Goal: Transaction & Acquisition: Obtain resource

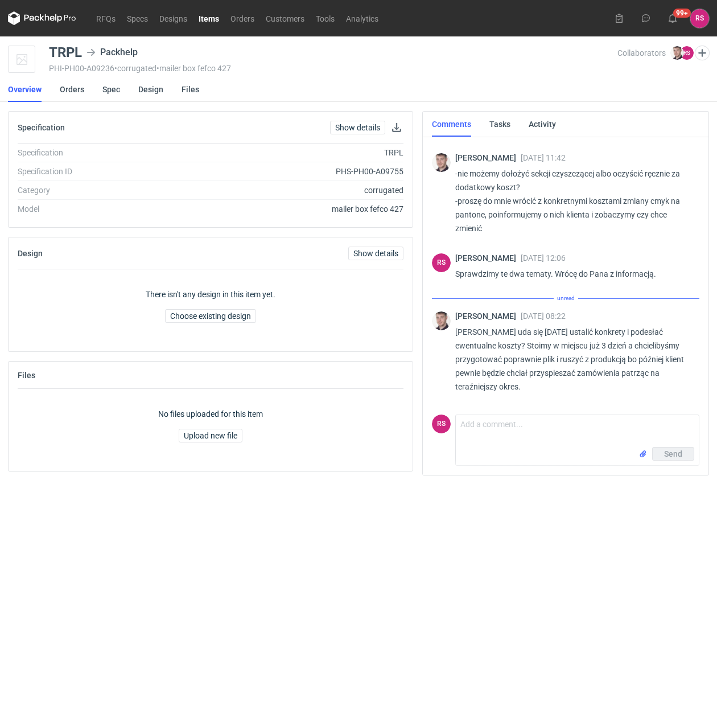
scroll to position [327, 0]
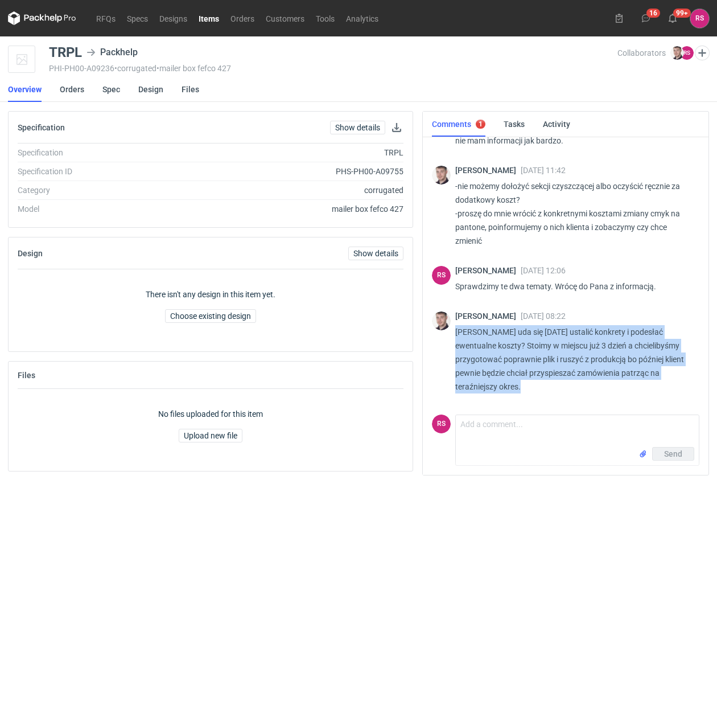
drag, startPoint x: 541, startPoint y: 387, endPoint x: 453, endPoint y: 336, distance: 102.1
click at [453, 336] on div "Maciej Sikora 10 Oct 2025 08:22 Panie Rafale uda się dzisiaj ustalić konkrety i…" at bounding box center [566, 355] width 268 height 100
click at [521, 442] on textarea "Comment message" at bounding box center [577, 431] width 243 height 32
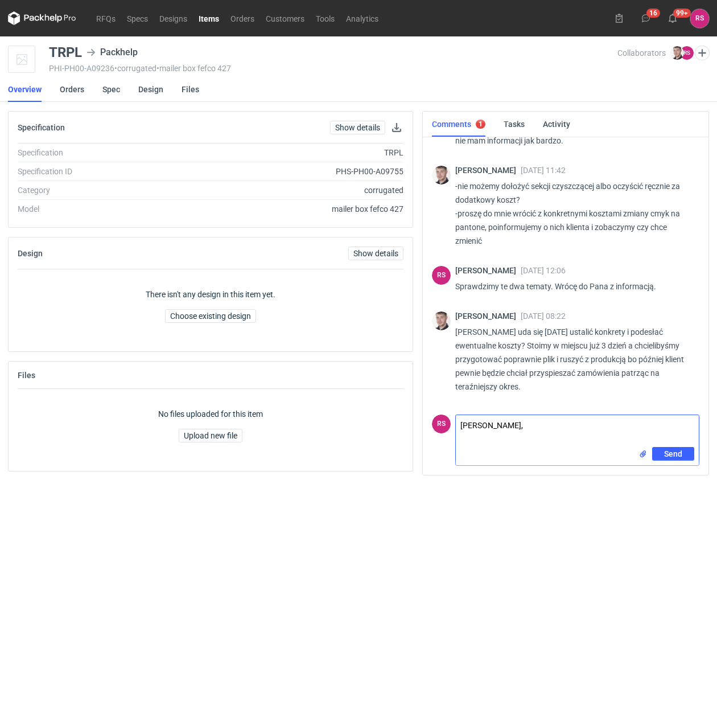
scroll to position [0, 0]
click at [663, 423] on textarea "Panie Macieju, poprosiłem Kolegę o pilne zajęcie się" at bounding box center [577, 429] width 243 height 39
type textarea "Panie Macieju, poprosiłem Kolegę o pilne zajęcie się tą sprawą."
click at [670, 452] on span "Send" at bounding box center [673, 456] width 18 height 8
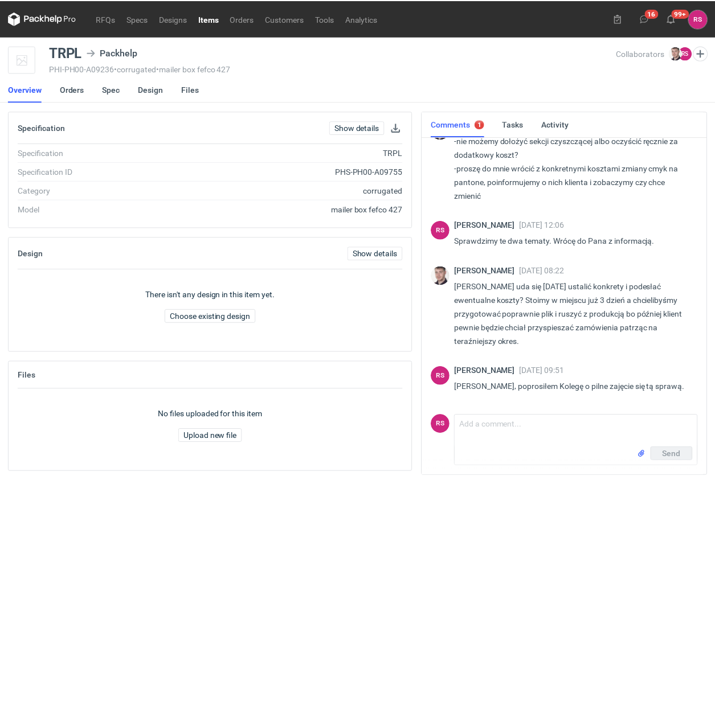
scroll to position [373, 0]
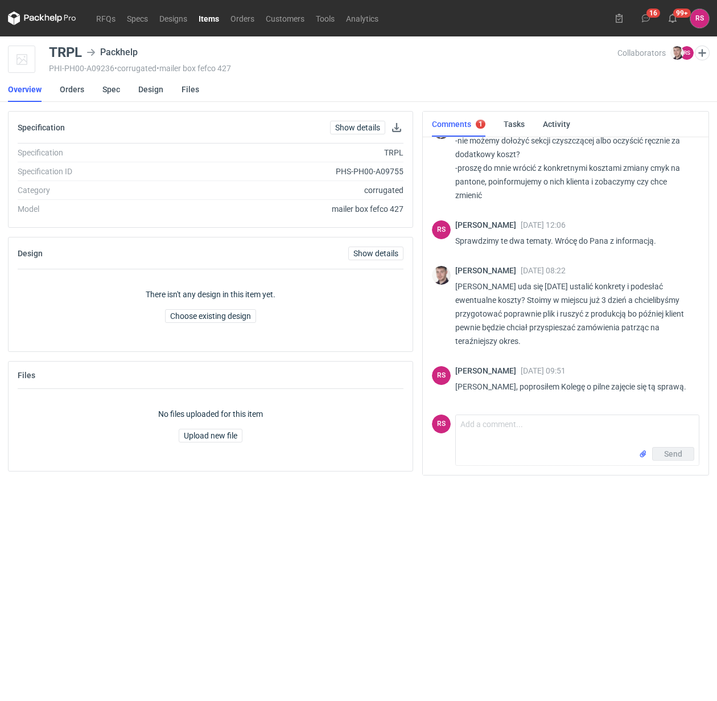
click at [428, 72] on div "PHI-PH00-A09236 • corrugated • mailer box fefco 427" at bounding box center [333, 68] width 569 height 9
click at [104, 18] on link "RFQs" at bounding box center [106, 18] width 31 height 14
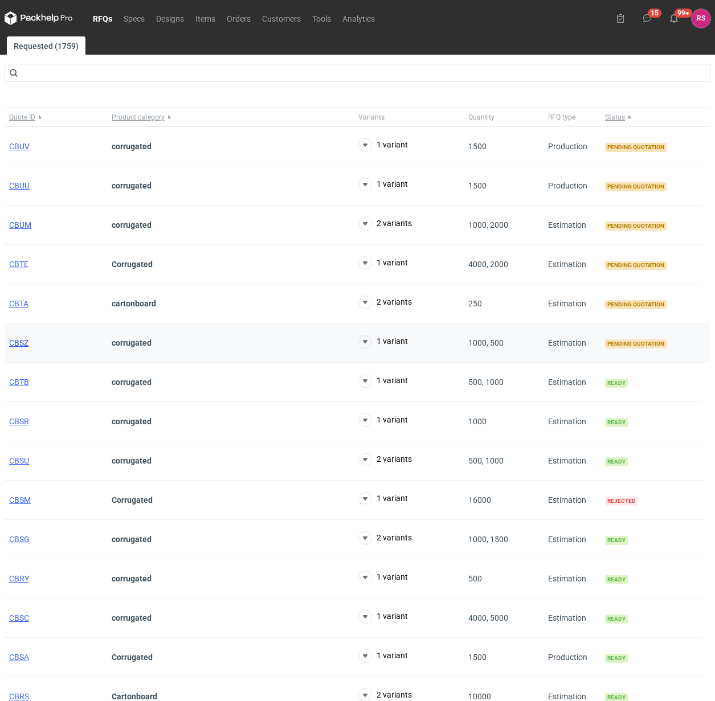
click at [22, 342] on span "CBSZ" at bounding box center [18, 342] width 19 height 9
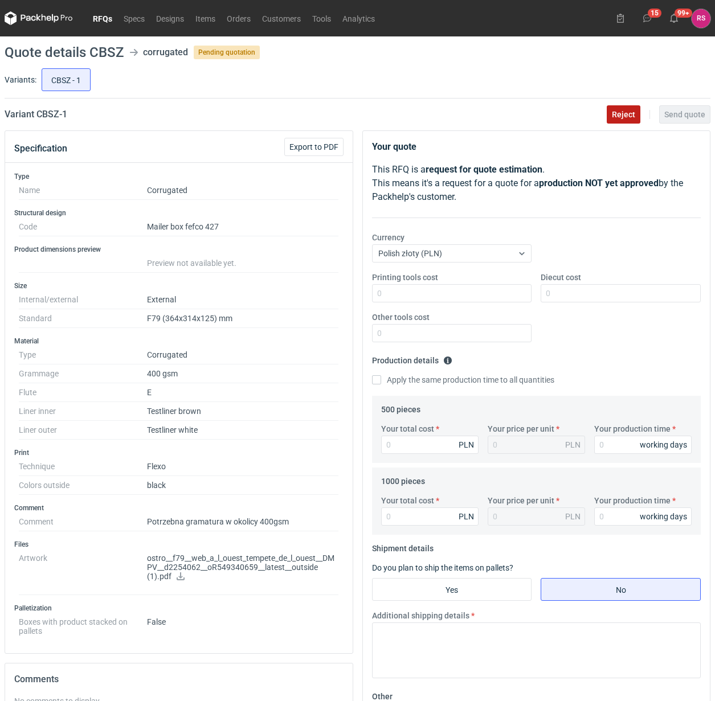
click at [632, 108] on button "Reject" at bounding box center [623, 114] width 34 height 18
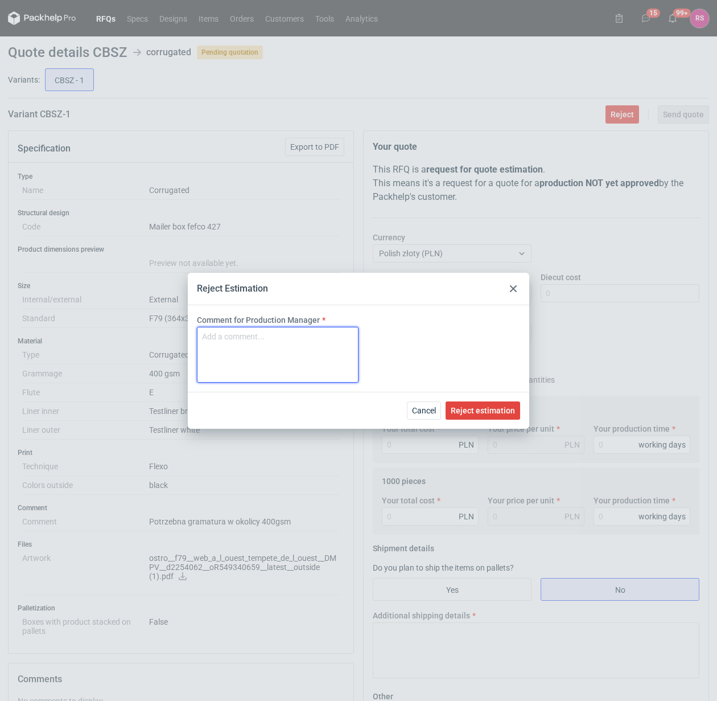
click at [271, 338] on textarea "Comment for Production Manager" at bounding box center [278, 355] width 162 height 56
paste textarea "Grafika jest zbyt szczegółowa i niektóre rzeczy by się zlały w całość"
drag, startPoint x: 223, startPoint y: 350, endPoint x: 196, endPoint y: 353, distance: 26.9
click at [197, 353] on textarea "Grafika jest zbyt szczegółowa i niektóre rzeczy by się zlały w całość" at bounding box center [278, 355] width 162 height 56
type textarea "Grafika jest zbyt szczegółowa i niektóre szczegóły zlałyby się"
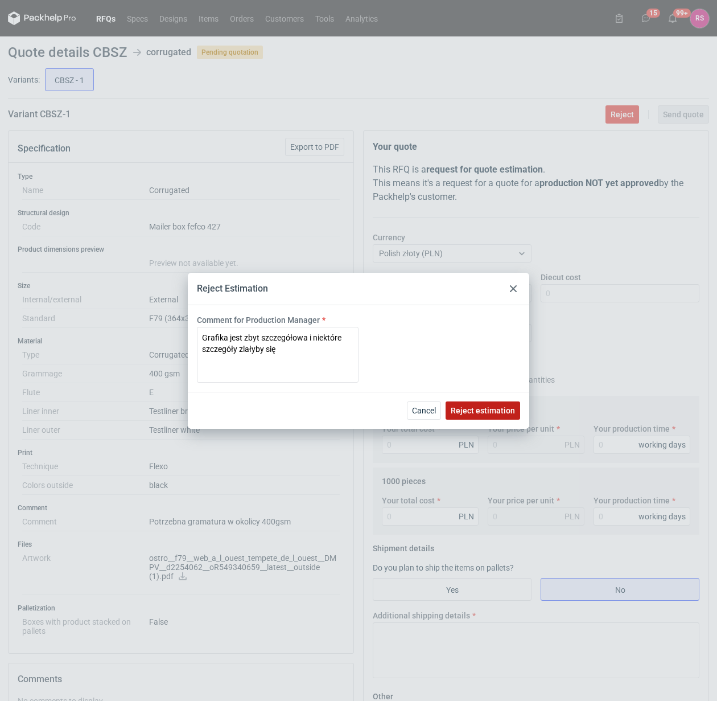
click at [486, 407] on span "Reject estimation" at bounding box center [483, 411] width 64 height 8
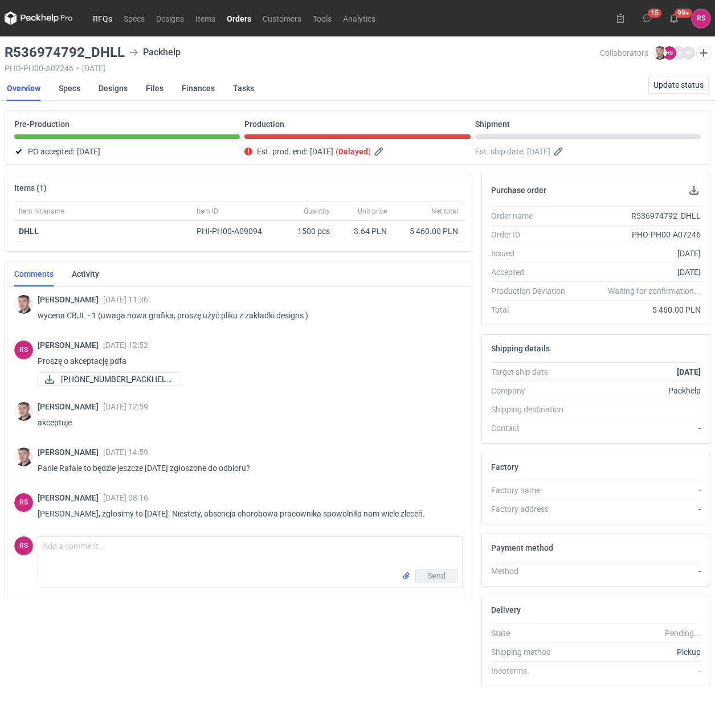
click at [103, 18] on link "RFQs" at bounding box center [102, 18] width 31 height 14
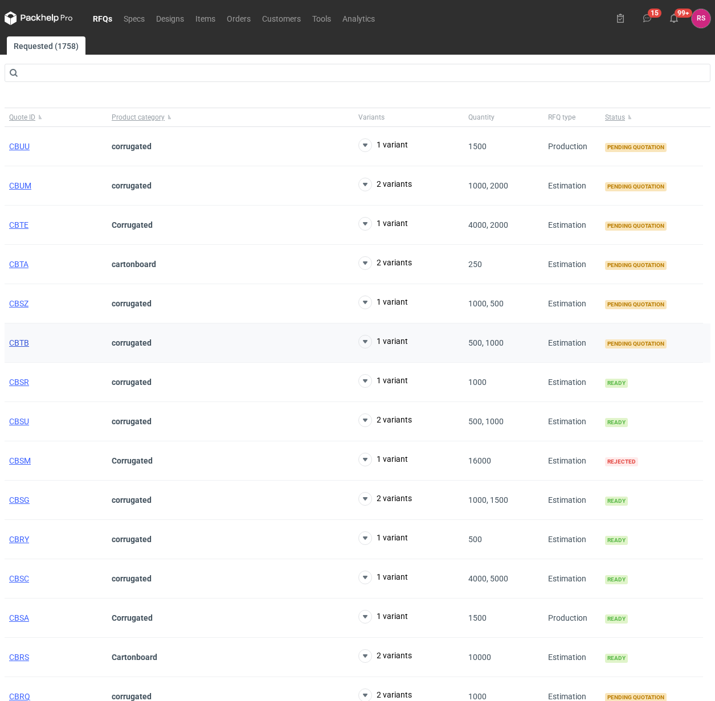
click at [23, 343] on span "CBTB" at bounding box center [19, 342] width 20 height 9
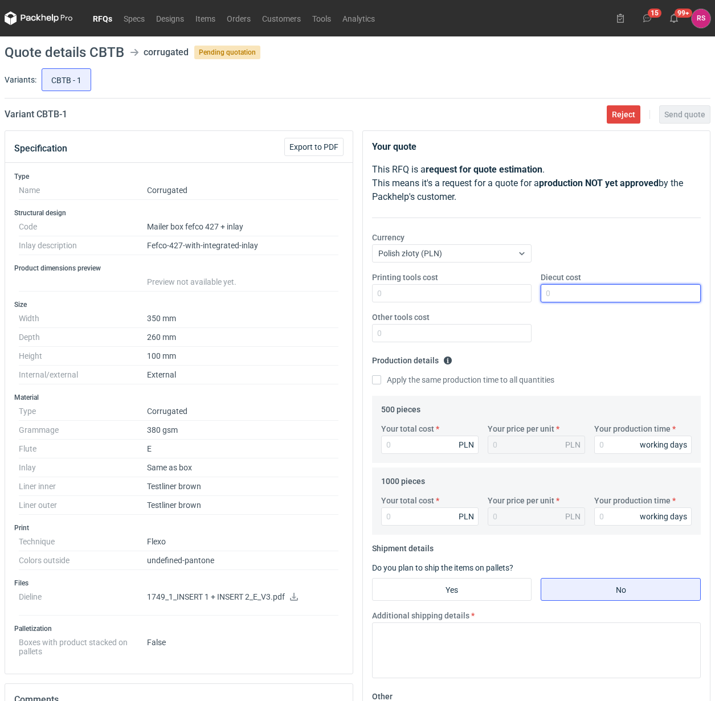
click at [568, 294] on input "Diecut cost" at bounding box center [620, 293] width 160 height 18
type input "1250"
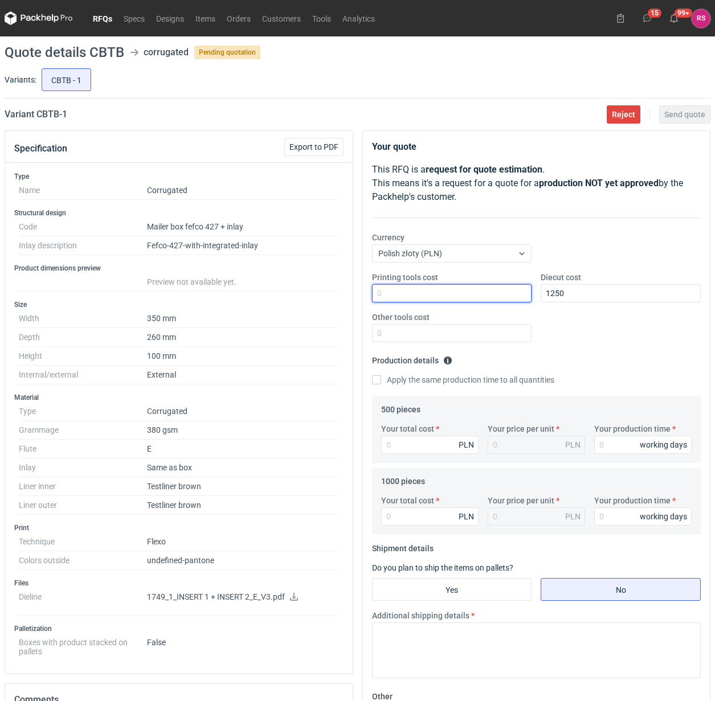
click at [441, 302] on input "Printing tools cost" at bounding box center [452, 293] width 160 height 18
type input "1000"
click at [372, 375] on input "Apply the same production time to all quantities" at bounding box center [376, 379] width 9 height 9
checkbox input "true"
click at [433, 441] on input "Your total cost" at bounding box center [429, 445] width 97 height 18
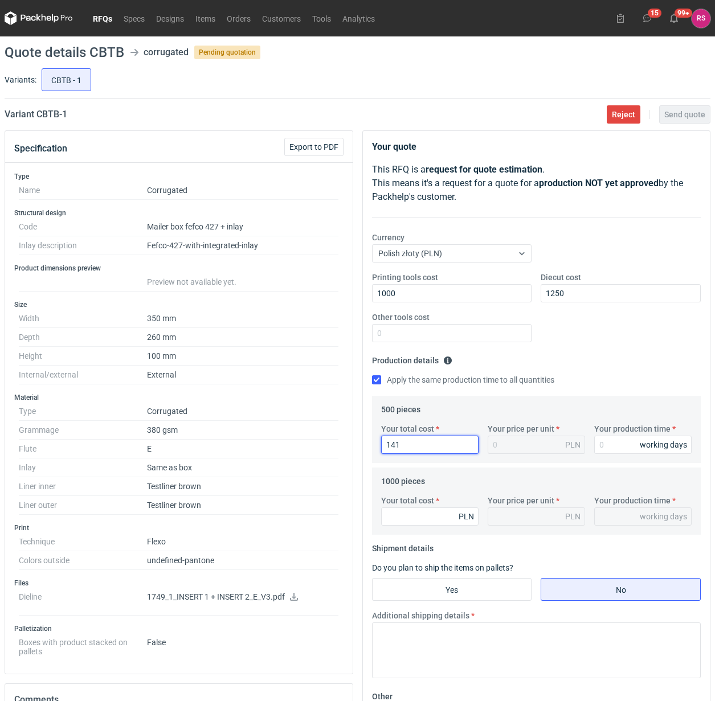
type input "1415"
type input "2.83"
type input "1415"
type input "1"
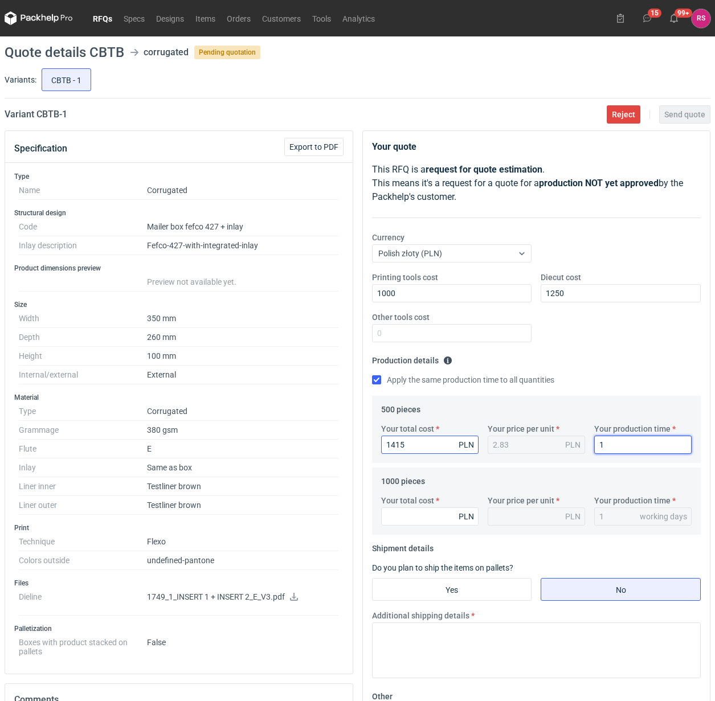
type input "15"
type input "2490"
type input "2.49"
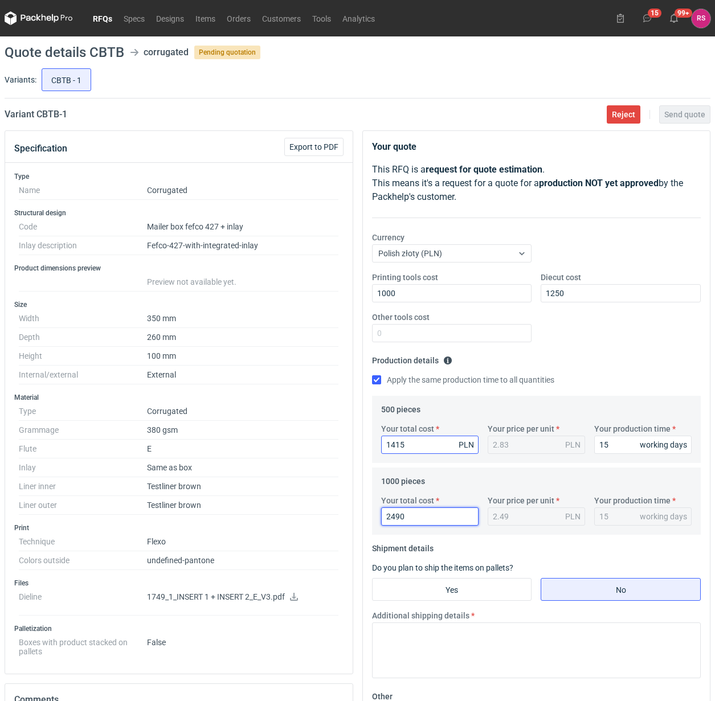
type input "2490"
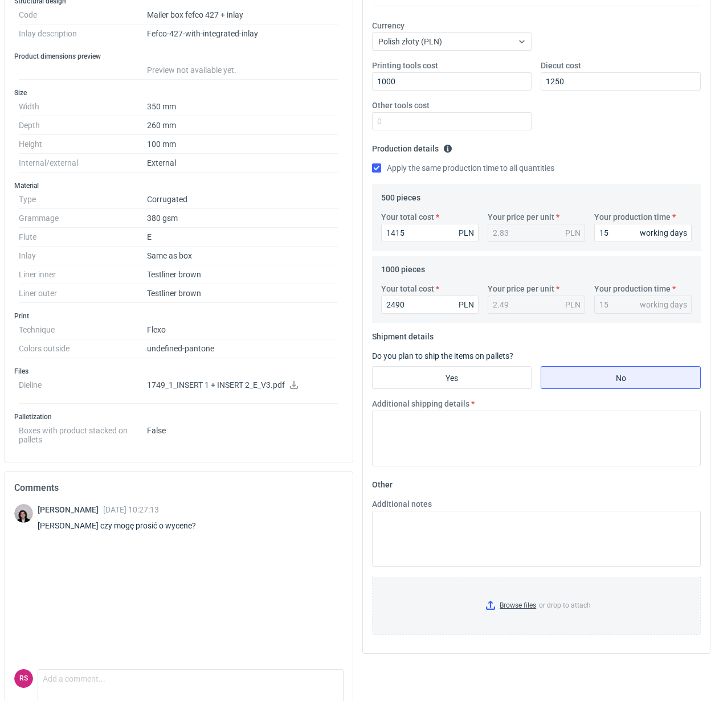
scroll to position [214, 0]
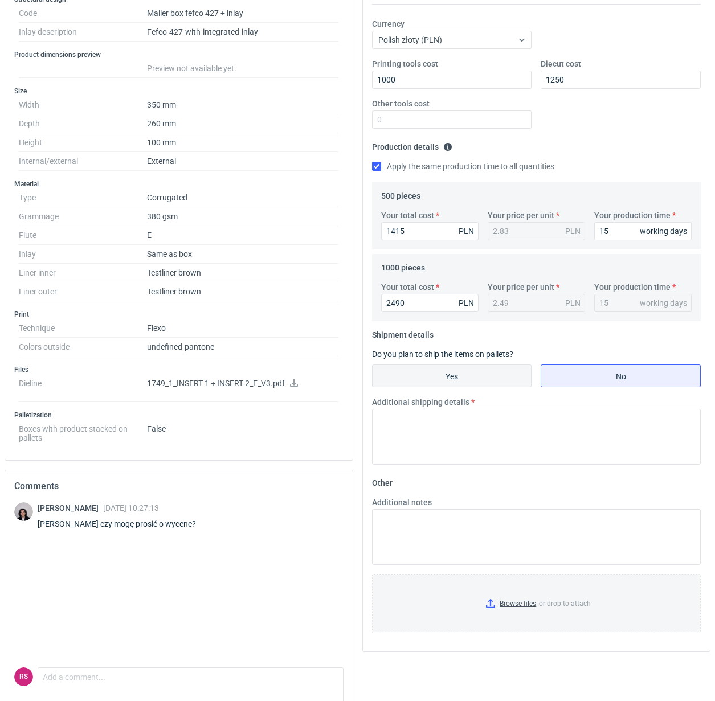
click at [451, 374] on input "Yes" at bounding box center [451, 376] width 159 height 22
radio input "true"
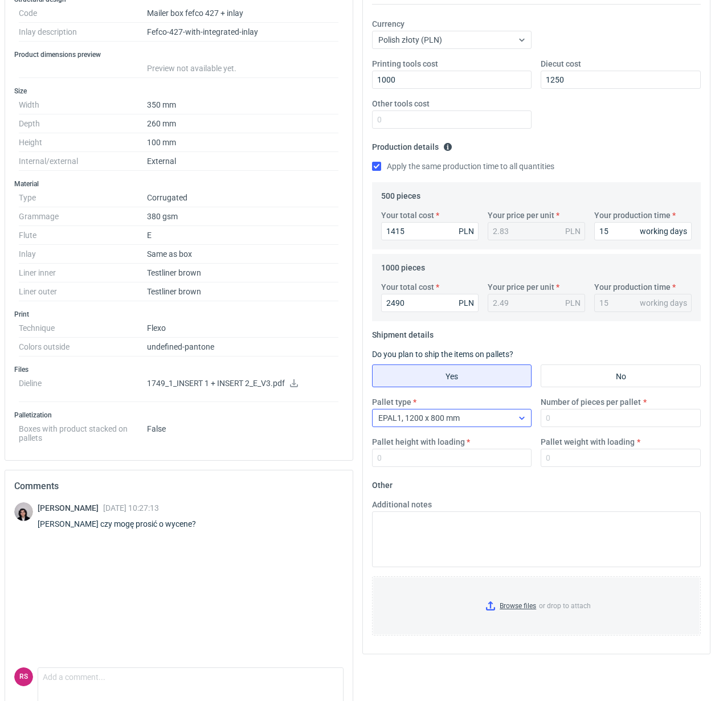
click at [514, 419] on div at bounding box center [521, 417] width 18 height 9
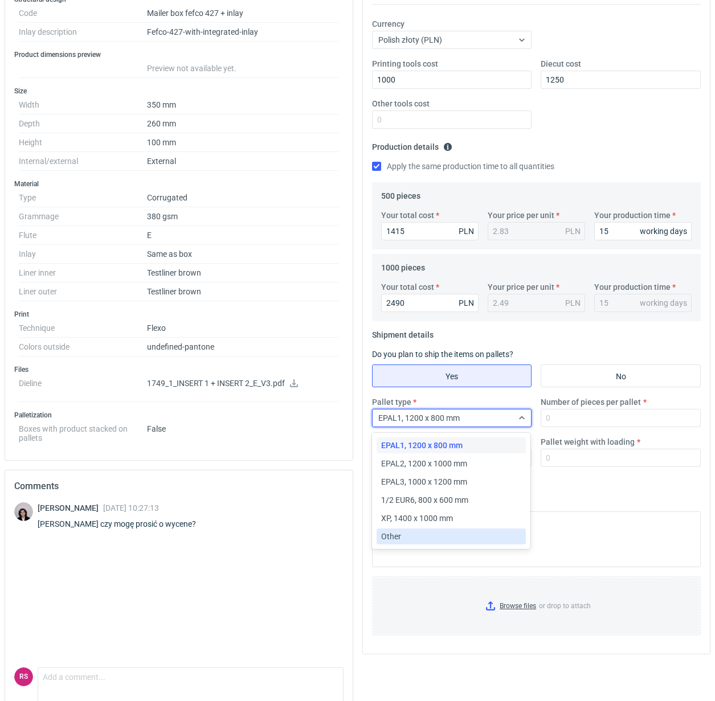
click at [418, 533] on div "Other" at bounding box center [451, 536] width 141 height 11
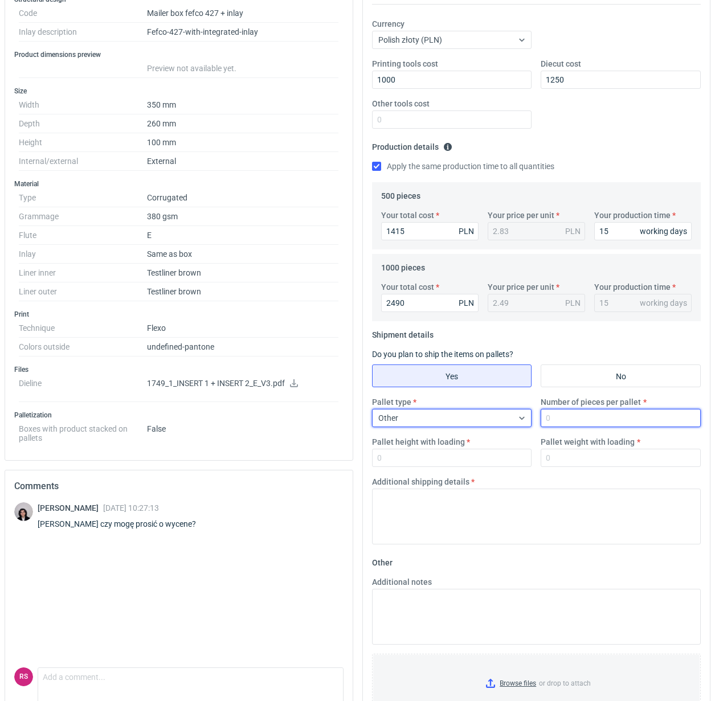
click at [598, 418] on input "Number of pieces per pallet" at bounding box center [620, 418] width 160 height 18
type input "1000"
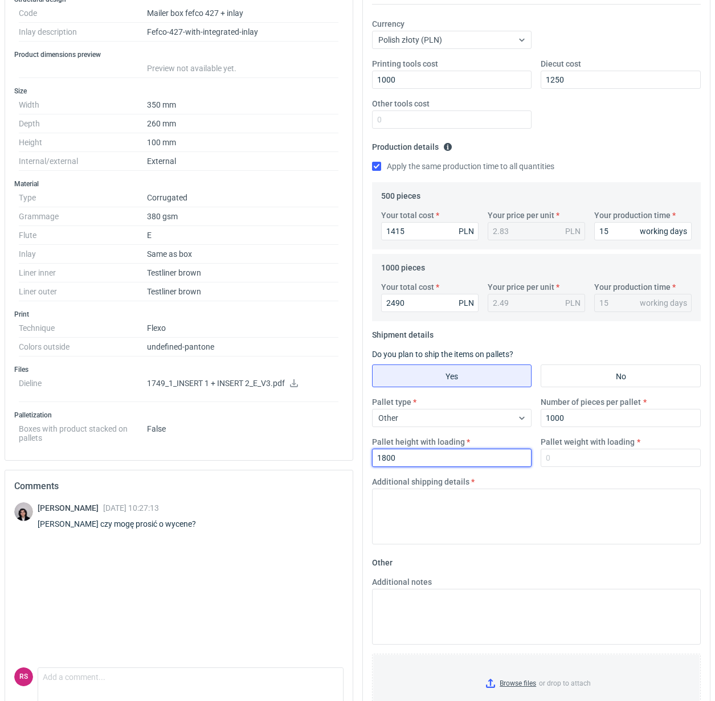
type input "1800"
type input "250"
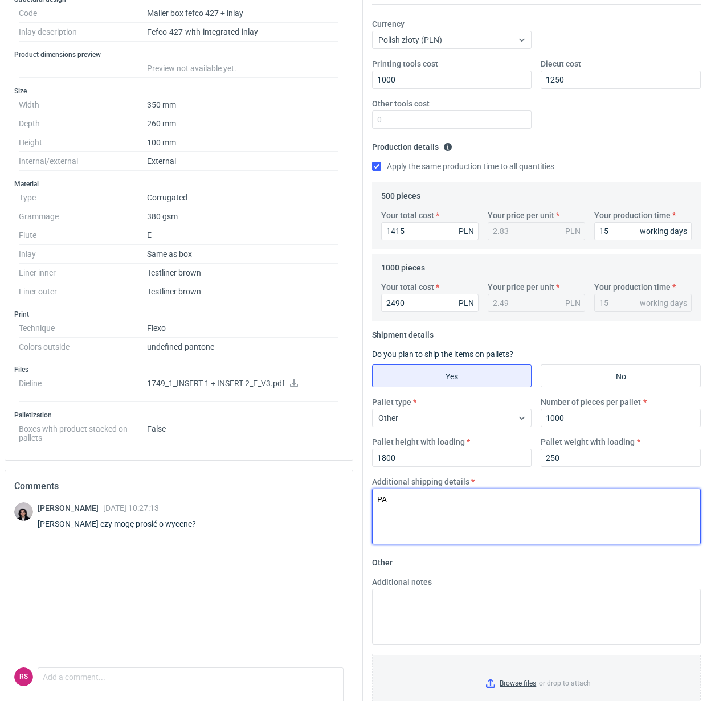
type textarea "P"
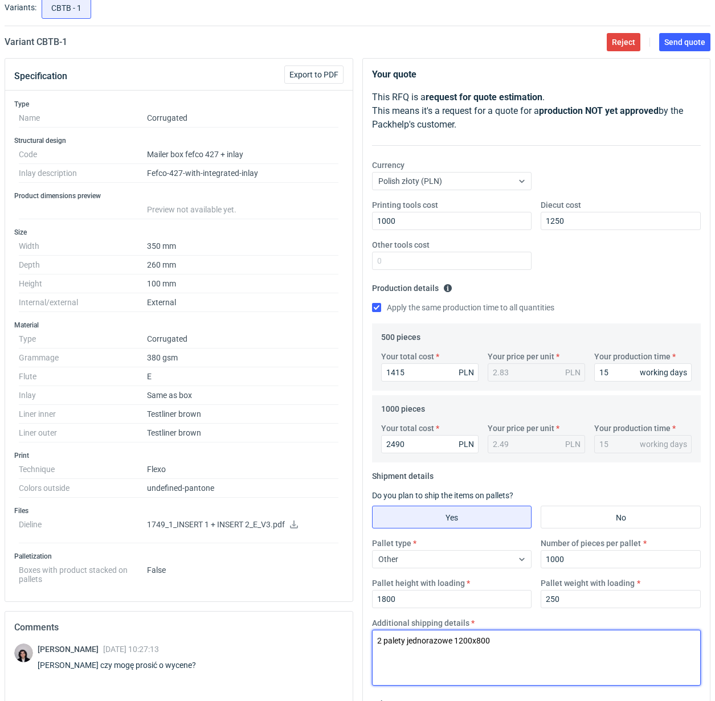
scroll to position [71, 0]
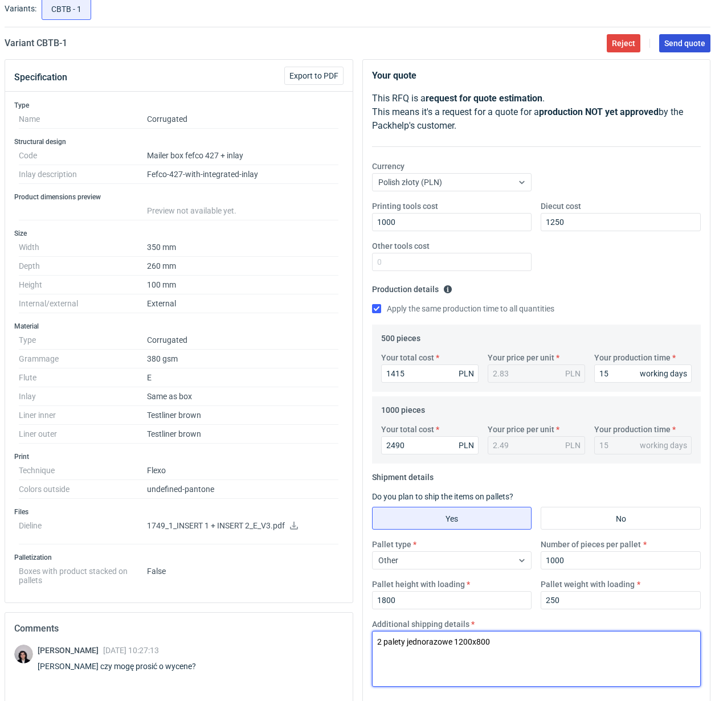
type textarea "2 palety jednorazowe 1200x800"
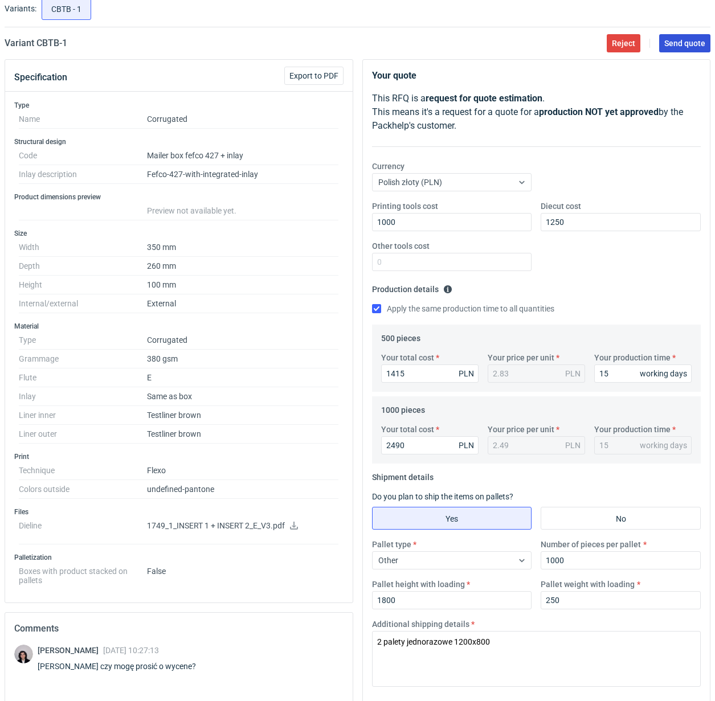
click at [676, 44] on span "Send quote" at bounding box center [684, 43] width 41 height 8
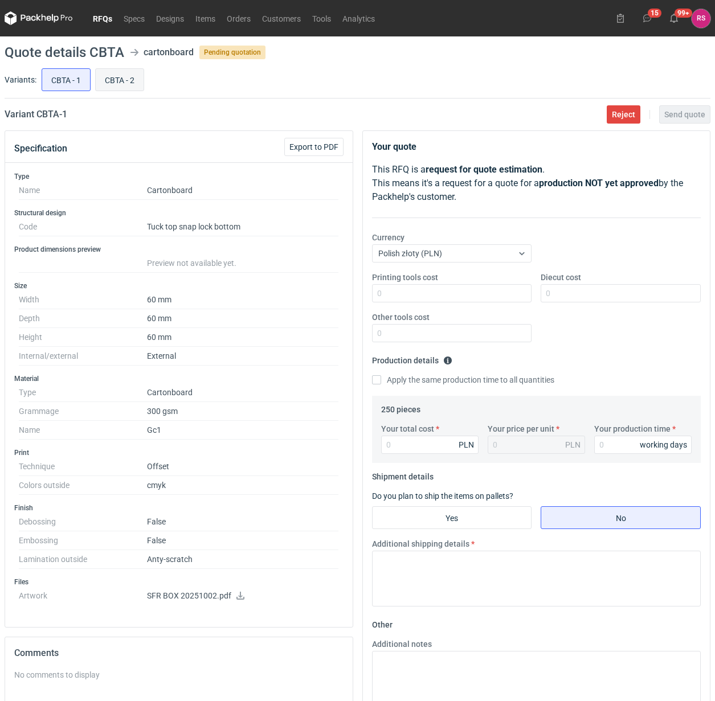
click at [125, 80] on input "CBTA - 2" at bounding box center [120, 80] width 48 height 22
radio input "true"
click at [69, 77] on input "CBTA - 1" at bounding box center [66, 80] width 48 height 22
radio input "true"
click at [123, 84] on input "CBTA - 2" at bounding box center [120, 80] width 48 height 22
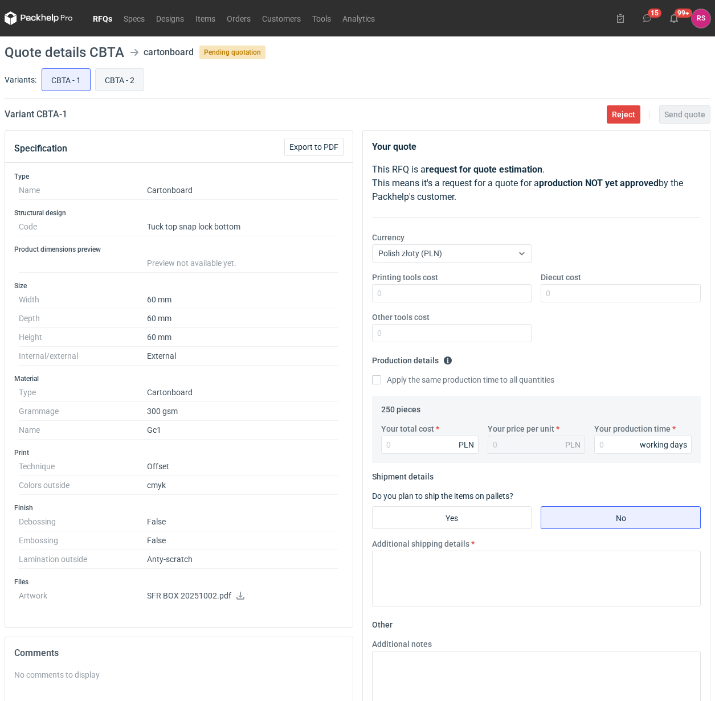
radio input "true"
click at [69, 77] on input "CBTA - 1" at bounding box center [66, 80] width 48 height 22
radio input "true"
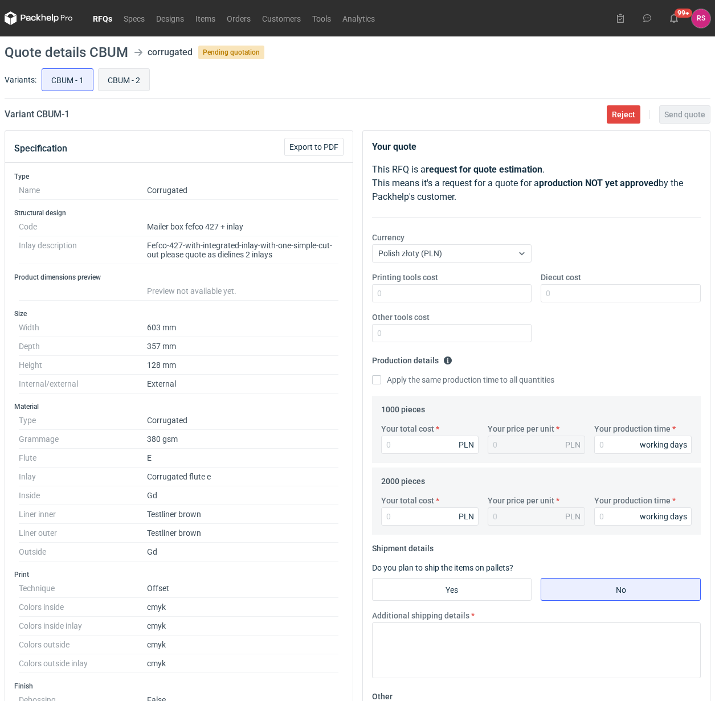
click at [127, 80] on input "CBUM - 2" at bounding box center [124, 80] width 51 height 22
radio input "true"
click at [64, 80] on input "CBUM - 1" at bounding box center [67, 80] width 51 height 22
radio input "true"
click at [139, 80] on input "CBUM - 2" at bounding box center [124, 80] width 51 height 22
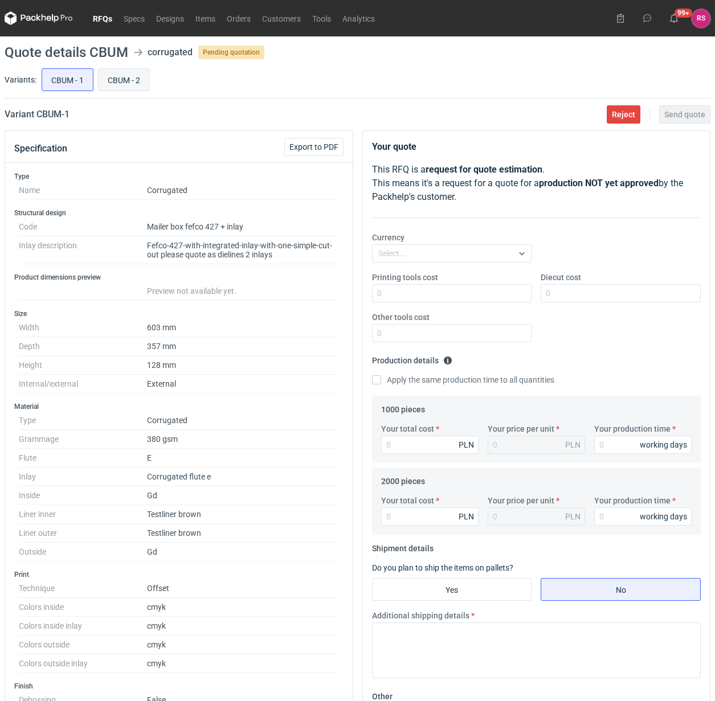
radio input "true"
click at [84, 80] on input "CBUM - 1" at bounding box center [67, 80] width 51 height 22
radio input "true"
click at [134, 81] on input "CBUM - 2" at bounding box center [124, 80] width 51 height 22
radio input "true"
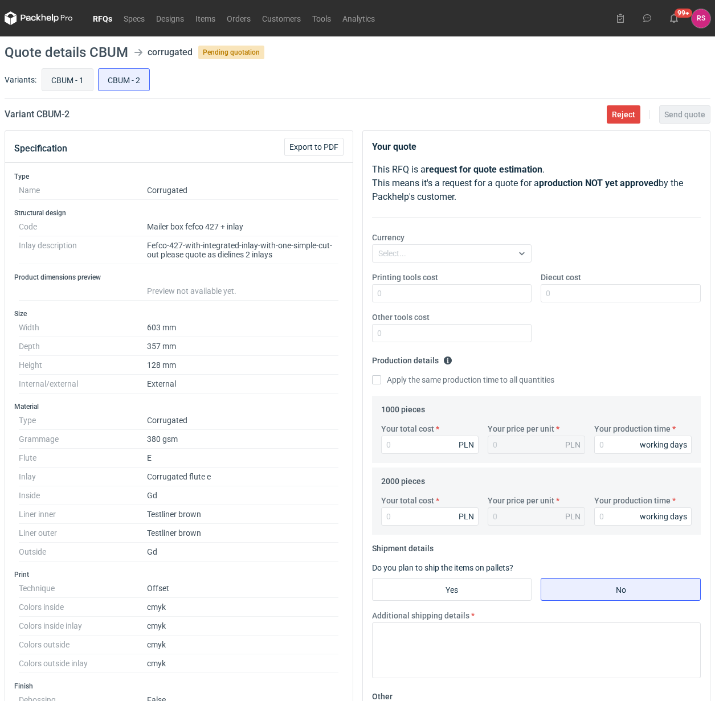
click at [69, 78] on input "CBUM - 1" at bounding box center [67, 80] width 51 height 22
radio input "true"
click at [128, 81] on input "CBUM - 2" at bounding box center [124, 80] width 51 height 22
radio input "true"
click at [71, 80] on input "CBUM - 1" at bounding box center [67, 80] width 51 height 22
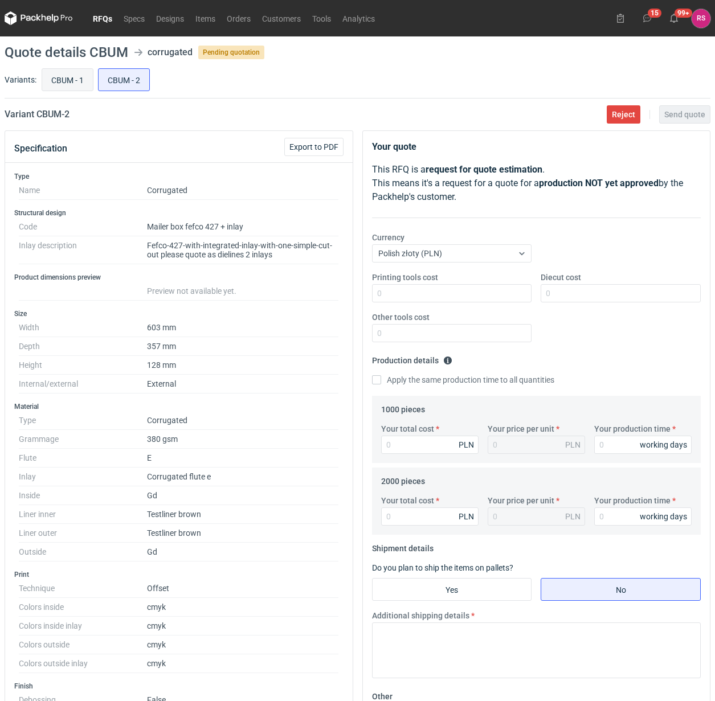
radio input "true"
click at [318, 150] on span "Export to PDF" at bounding box center [313, 147] width 49 height 8
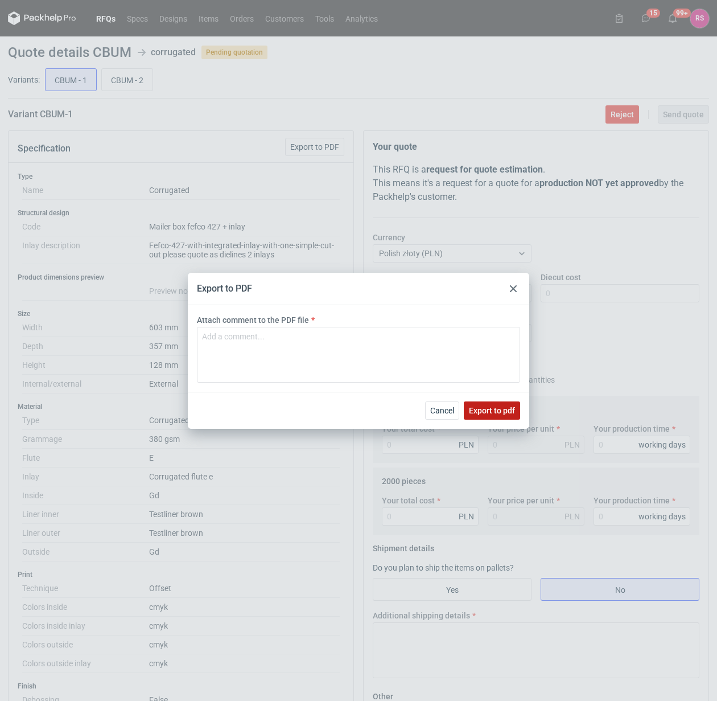
click at [494, 410] on span "Export to pdf" at bounding box center [492, 411] width 46 height 8
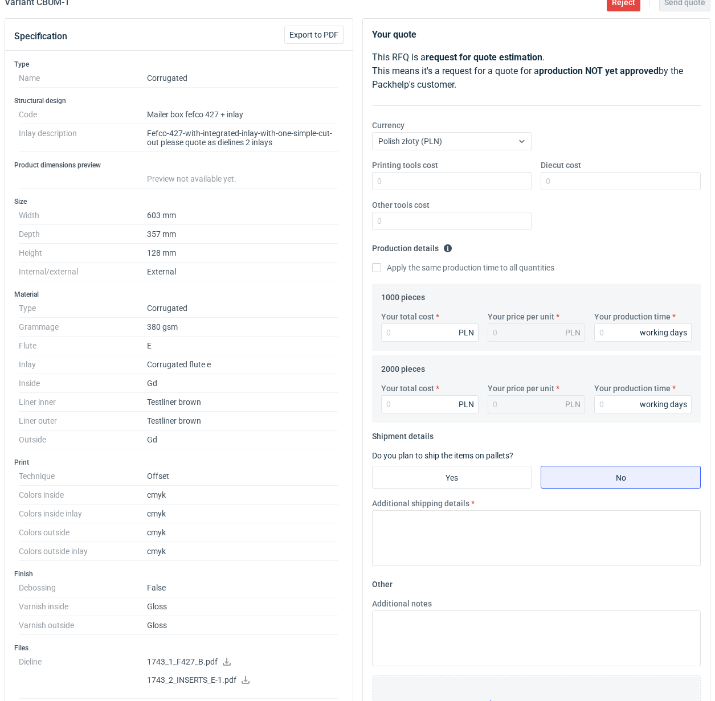
scroll to position [427, 0]
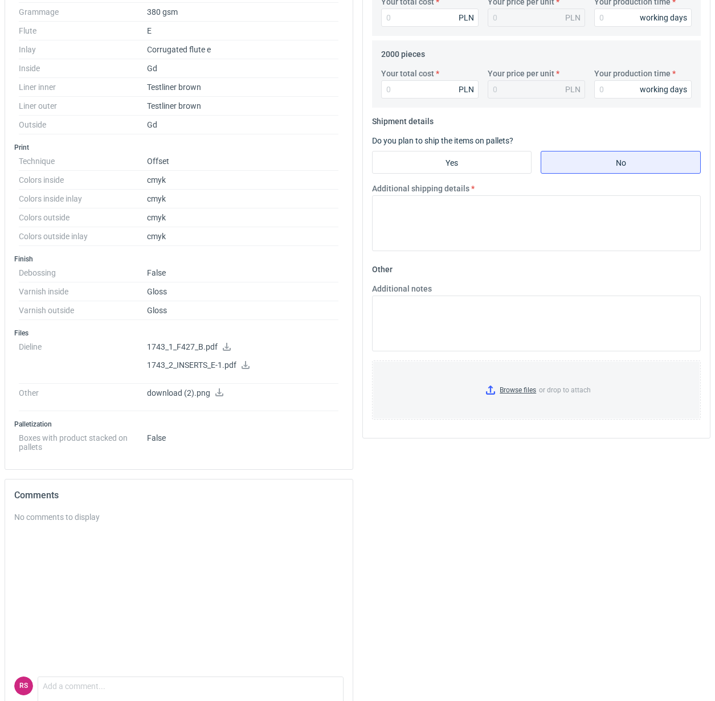
click at [225, 350] on icon at bounding box center [227, 347] width 8 height 8
click at [246, 368] on icon at bounding box center [245, 365] width 8 height 8
click at [220, 393] on icon at bounding box center [219, 392] width 9 height 8
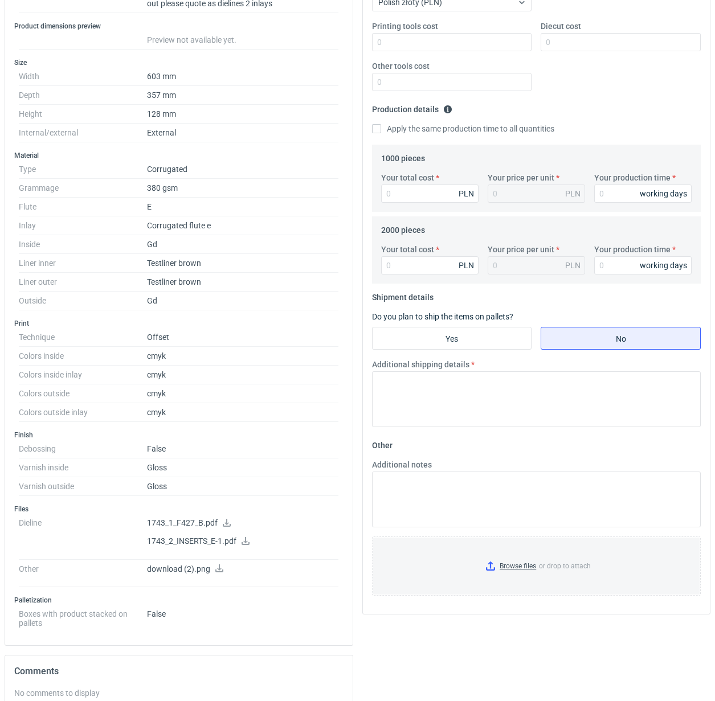
scroll to position [0, 0]
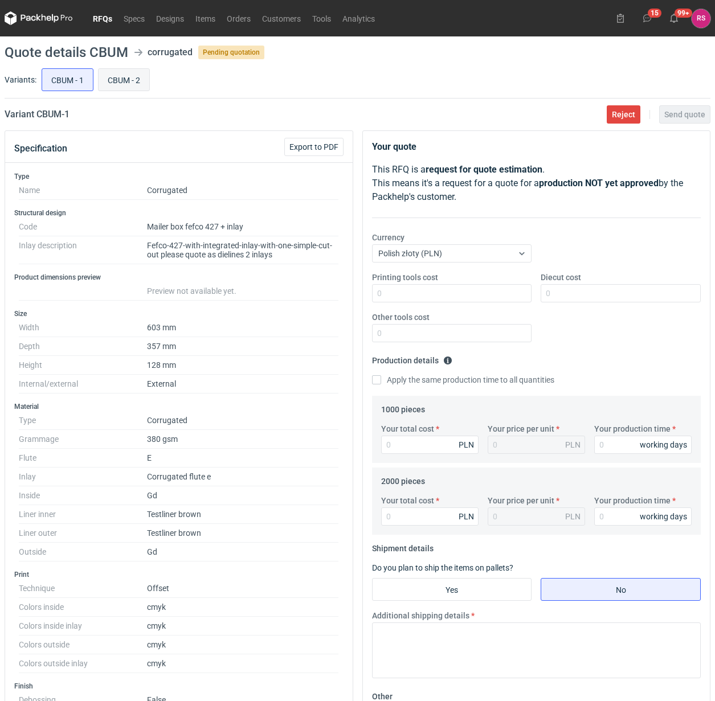
click at [135, 77] on input "CBUM - 2" at bounding box center [124, 80] width 51 height 22
radio input "true"
click at [316, 143] on span "Export to PDF" at bounding box center [313, 147] width 49 height 8
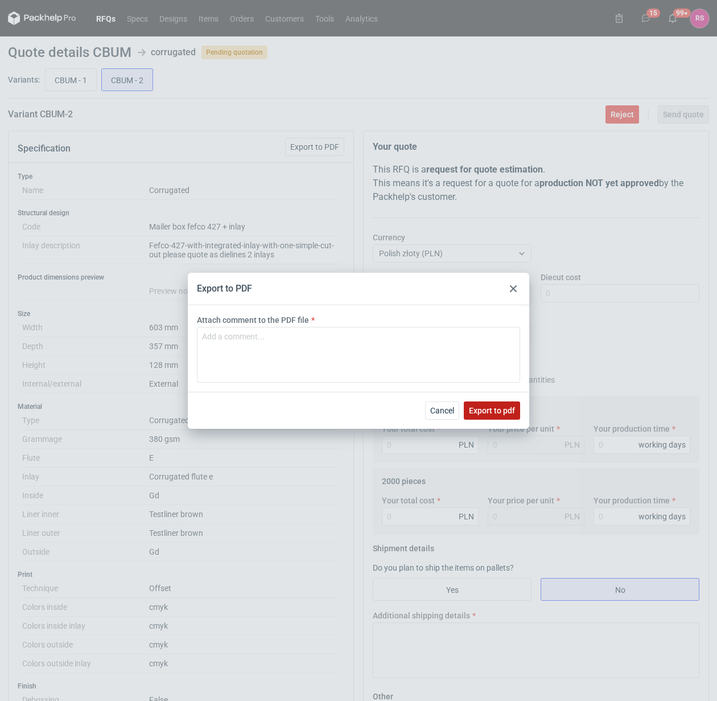
click at [491, 408] on span "Export to pdf" at bounding box center [492, 411] width 46 height 8
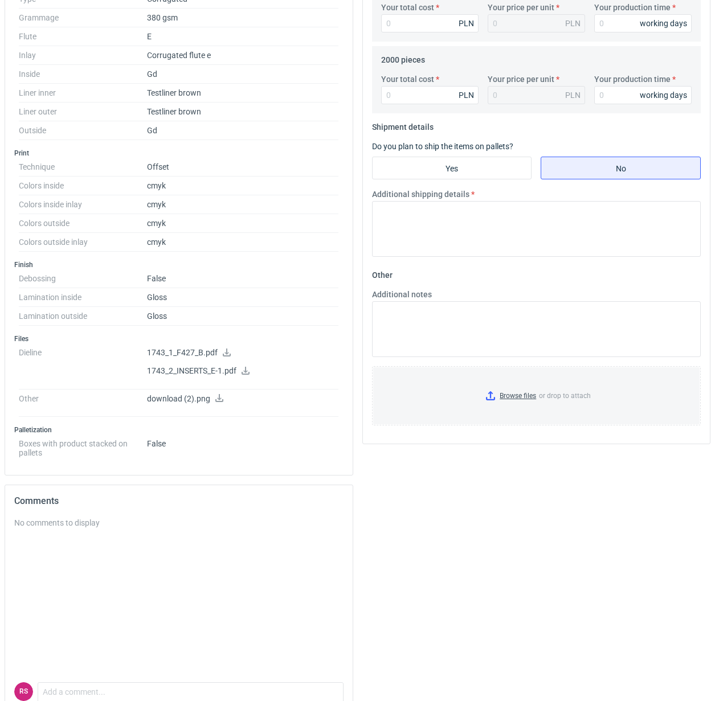
scroll to position [427, 0]
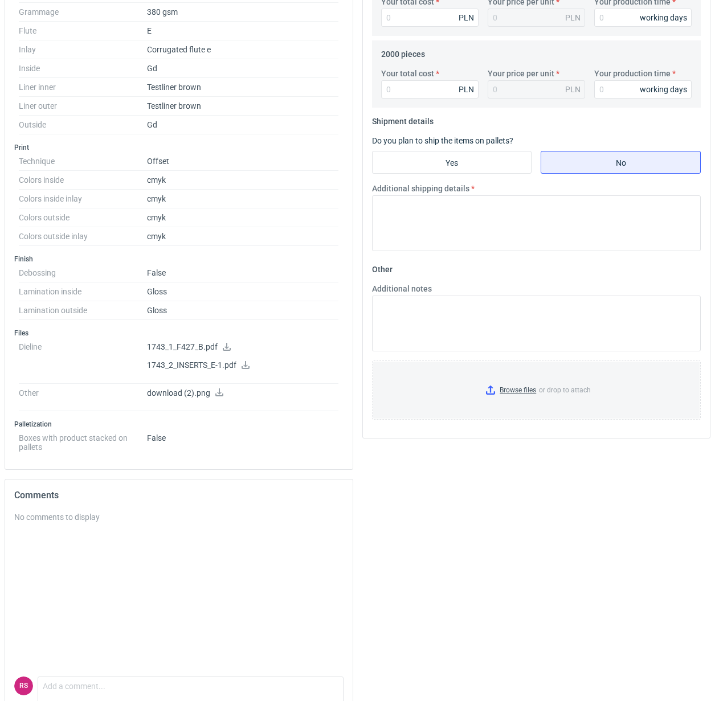
click at [225, 346] on icon at bounding box center [226, 347] width 9 height 8
click at [248, 366] on icon at bounding box center [245, 365] width 9 height 8
click at [218, 394] on icon at bounding box center [219, 392] width 9 height 8
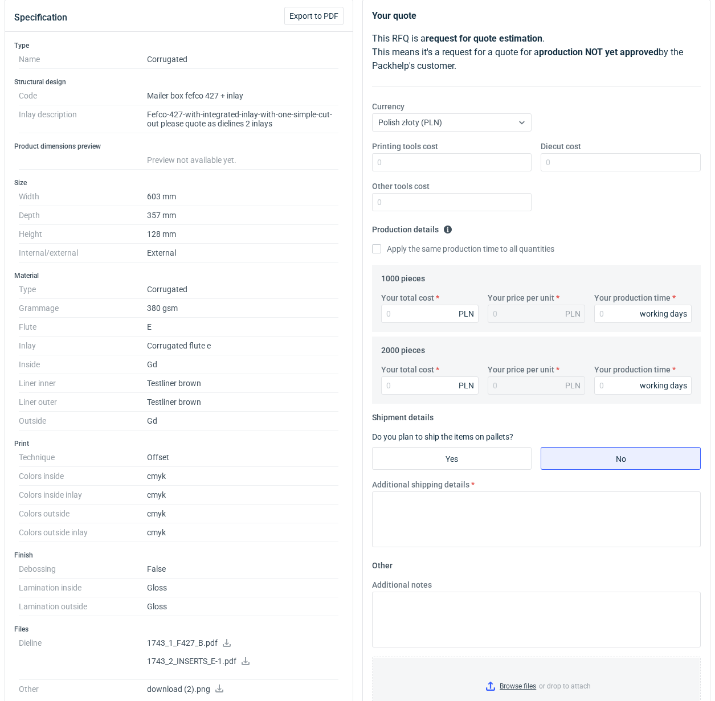
scroll to position [0, 0]
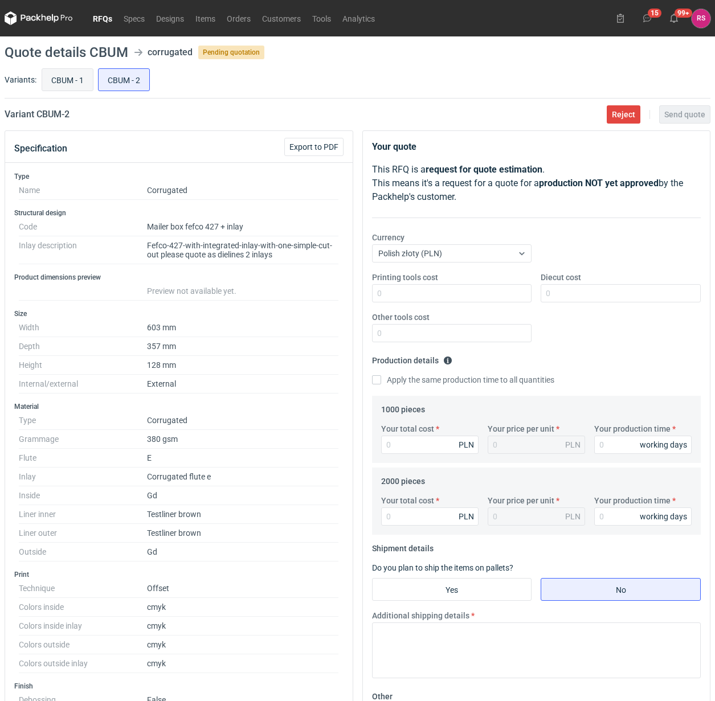
click at [67, 80] on input "CBUM - 1" at bounding box center [67, 80] width 51 height 22
radio input "true"
